Goal: Task Accomplishment & Management: Use online tool/utility

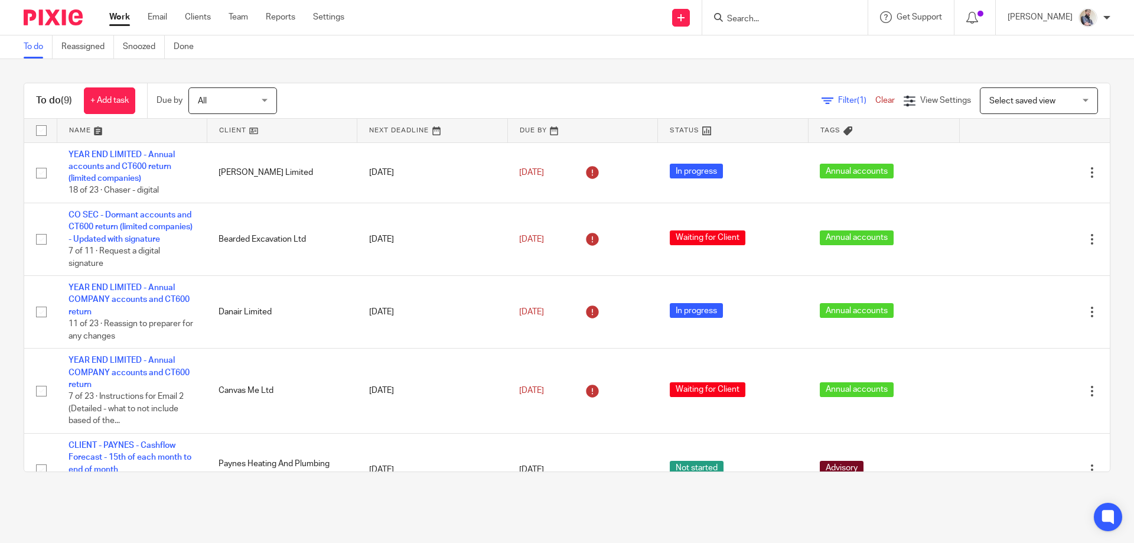
scroll to position [307, 0]
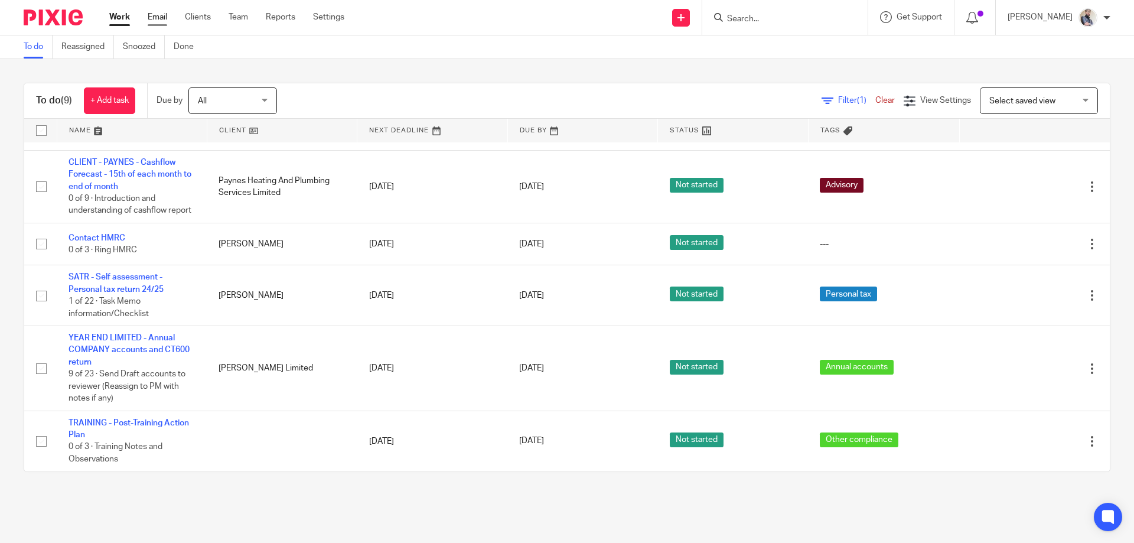
click at [161, 11] on link "Email" at bounding box center [157, 17] width 19 height 12
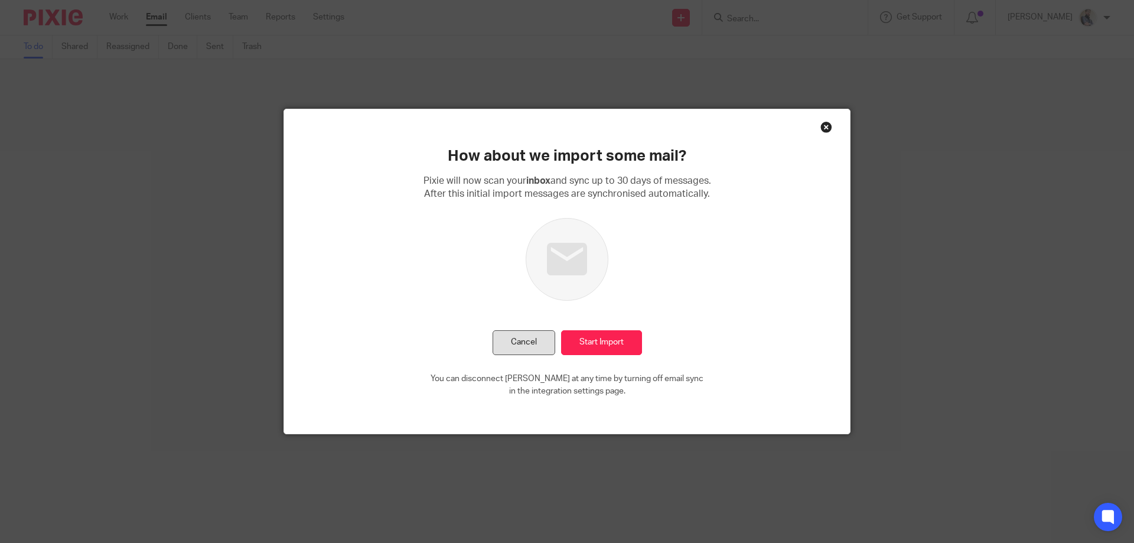
click at [514, 341] on button "Cancel" at bounding box center [524, 342] width 63 height 25
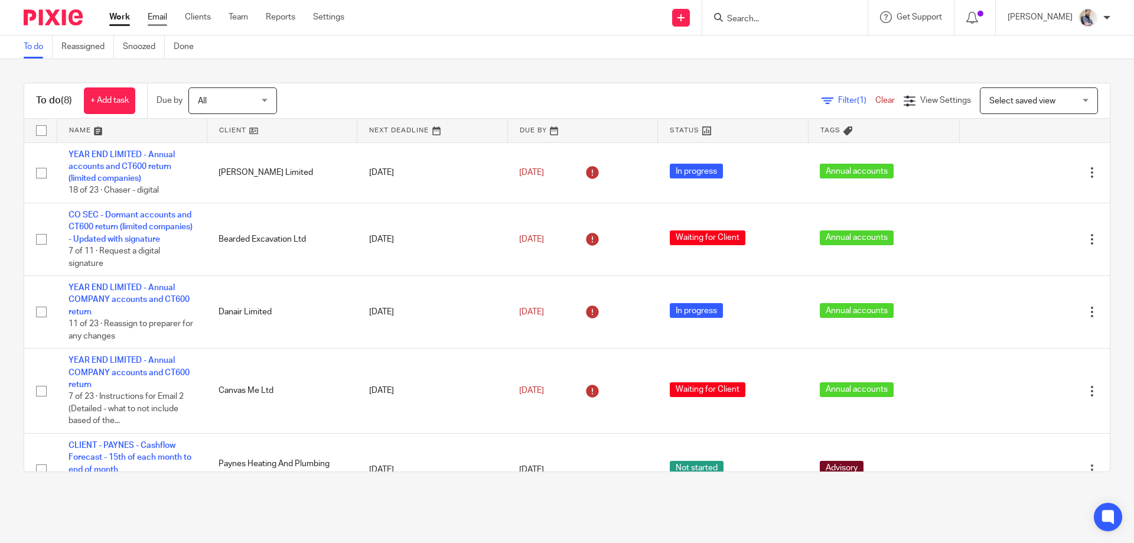
click at [149, 12] on link "Email" at bounding box center [157, 17] width 19 height 12
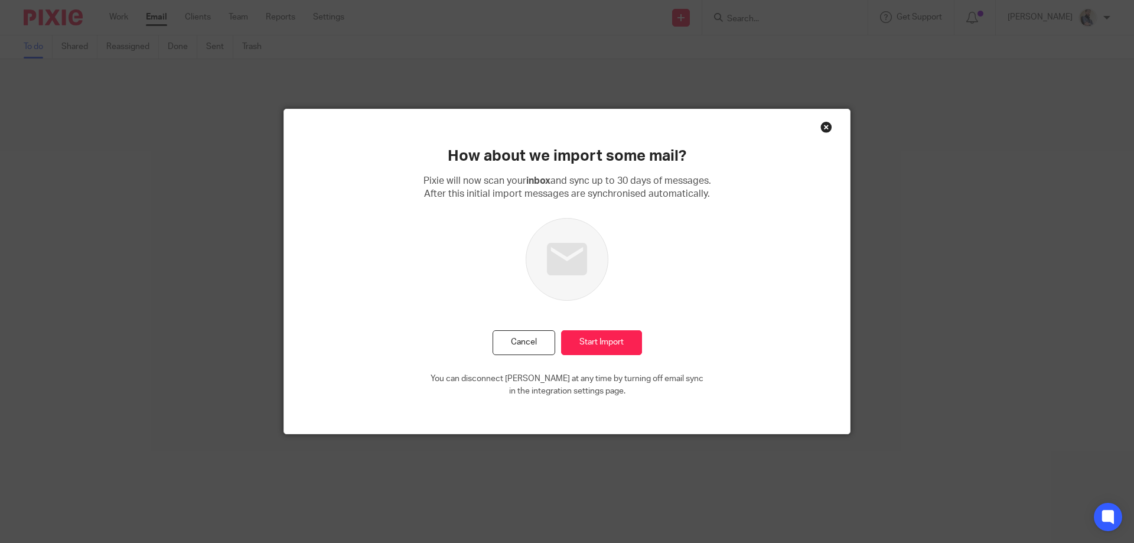
click at [791, 259] on div "How about we import some mail? Pixie will now scan your inbox and sync up to 30…" at bounding box center [567, 271] width 566 height 324
click at [597, 347] on input "Start Import" at bounding box center [601, 342] width 81 height 25
